Goal: Use online tool/utility: Utilize a website feature to perform a specific function

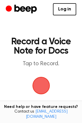
click at [38, 80] on span "button" at bounding box center [41, 85] width 16 height 16
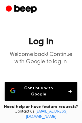
click at [64, 90] on button "Continue with Google" at bounding box center [41, 91] width 73 height 19
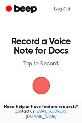
click at [37, 91] on span "button" at bounding box center [41, 85] width 25 height 25
click at [36, 87] on span "button" at bounding box center [41, 85] width 16 height 16
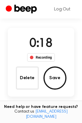
scroll to position [43, 0]
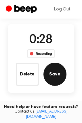
click at [49, 75] on button "Save" at bounding box center [55, 73] width 23 height 23
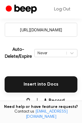
scroll to position [107, 0]
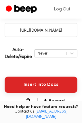
click at [18, 91] on button "Insert into Docs" at bounding box center [41, 84] width 73 height 16
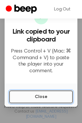
click at [59, 94] on button "Close" at bounding box center [41, 96] width 64 height 13
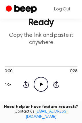
scroll to position [27, 0]
